Goal: Check status: Check status

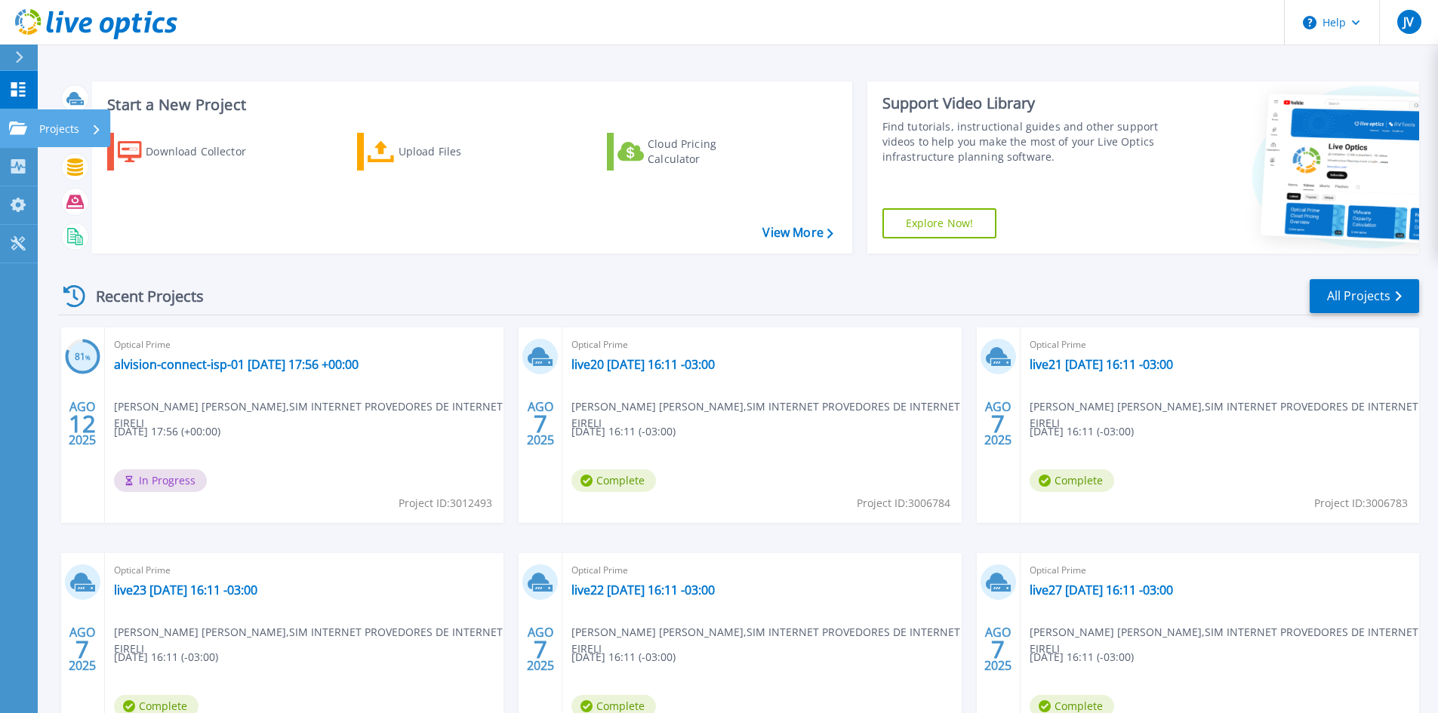
click at [27, 121] on div "Projects" at bounding box center [44, 128] width 70 height 14
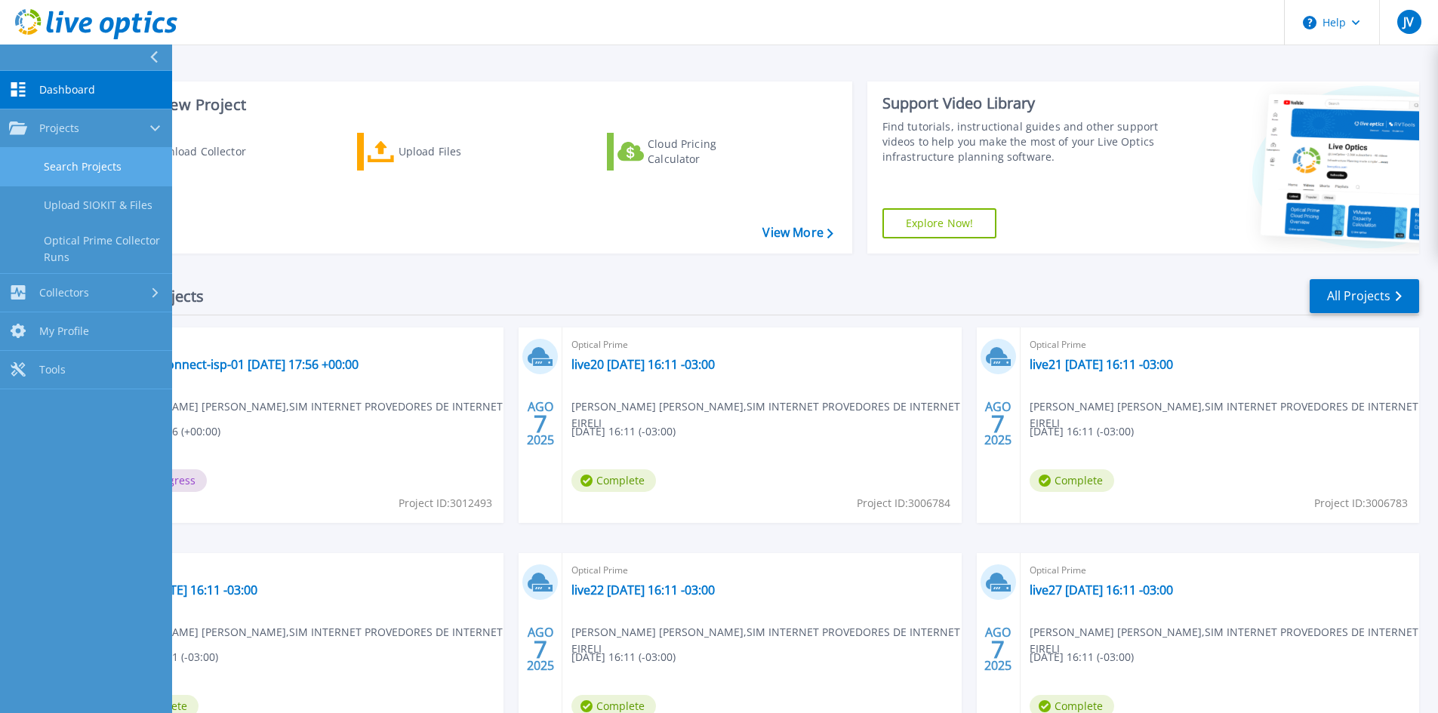
click at [88, 161] on link "Search Projects" at bounding box center [86, 167] width 172 height 38
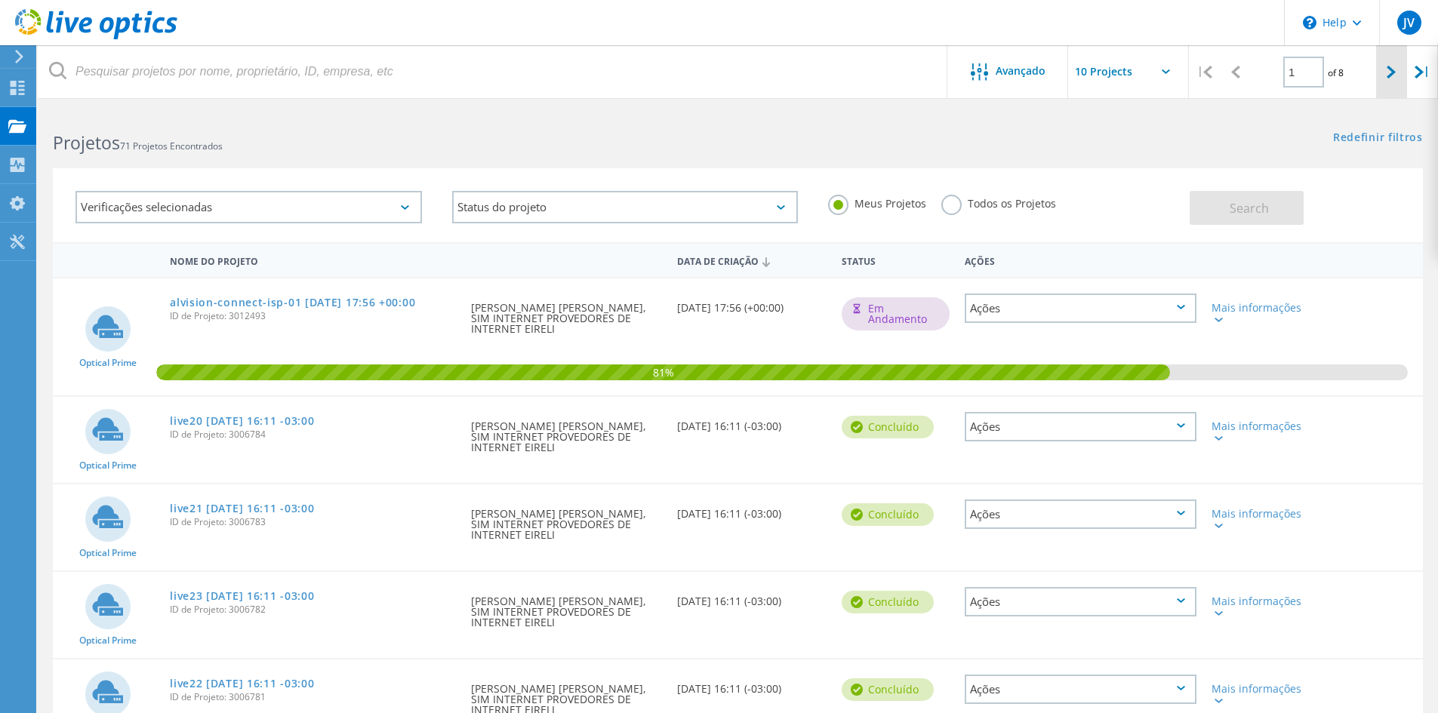
click at [1388, 66] on icon at bounding box center [1390, 72] width 9 height 13
type input "2"
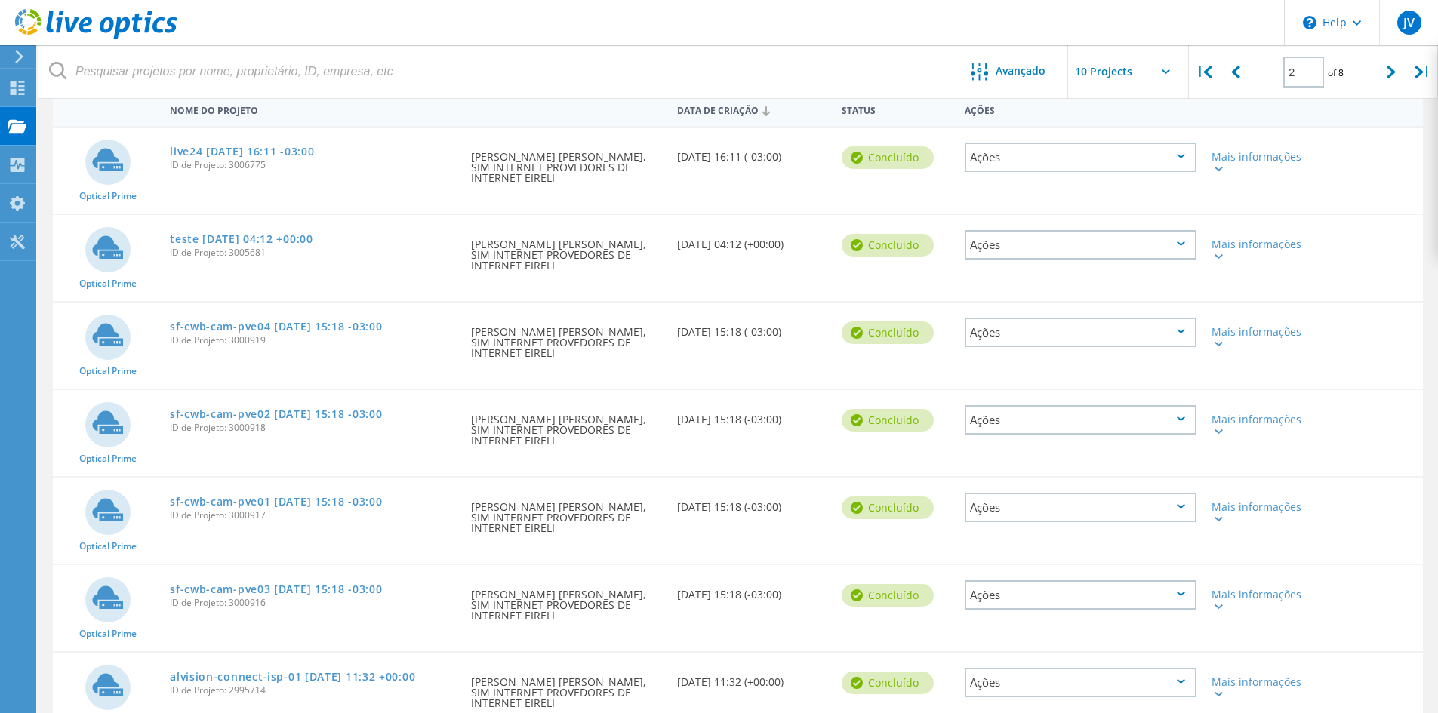
scroll to position [226, 0]
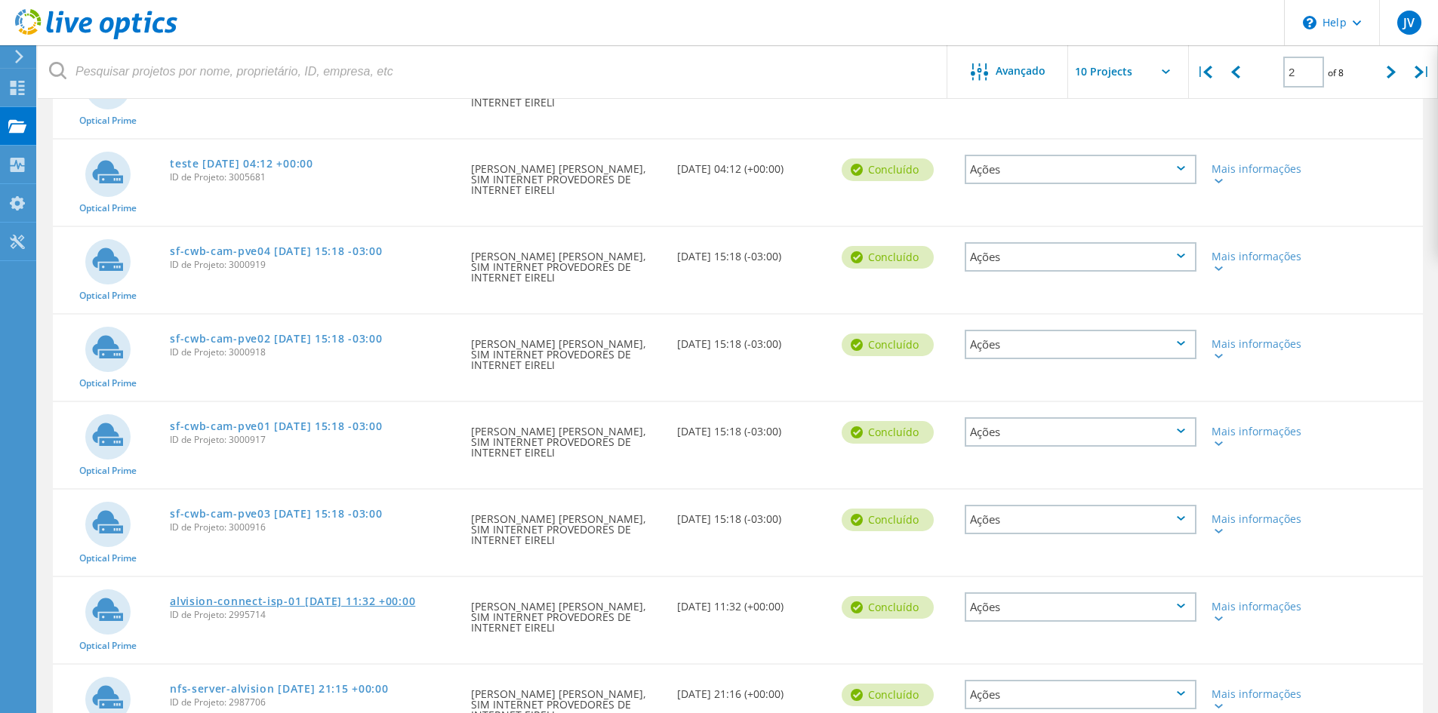
click at [232, 596] on link "alvision-connect-isp-01 2025-07-30 11:32 +00:00" at bounding box center [292, 601] width 245 height 11
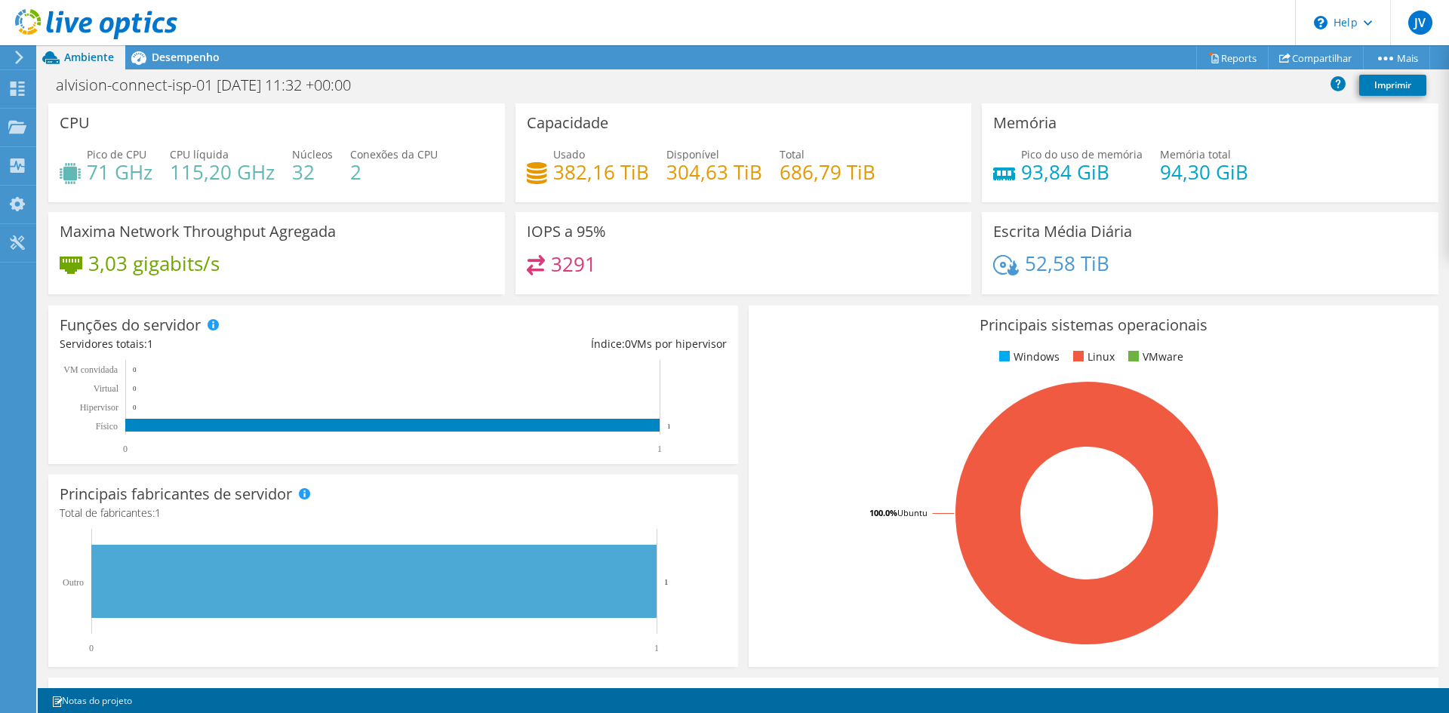
click at [527, 121] on h3 "Capacidade" at bounding box center [567, 123] width 81 height 17
drag, startPoint x: 528, startPoint y: 166, endPoint x: 610, endPoint y: 169, distance: 81.6
click at [607, 170] on div "Usado 382,16 TiB" at bounding box center [588, 163] width 122 height 34
